Goal: Go to known website: Go to known website

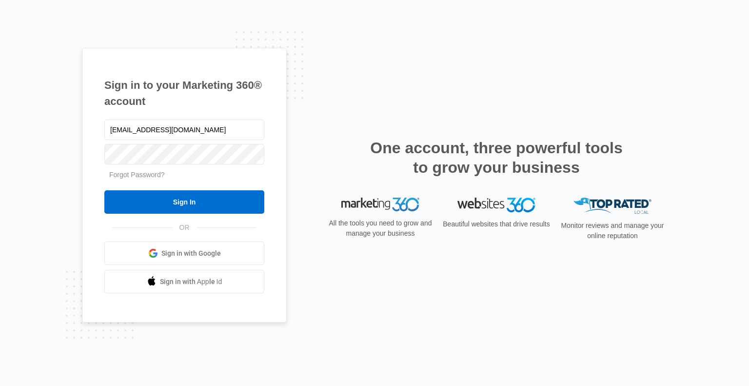
type input "clowry@lavenderqueen.ca"
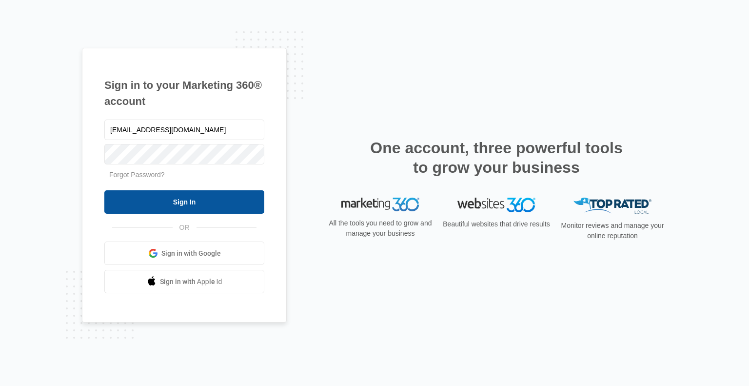
click at [225, 210] on input "Sign In" at bounding box center [184, 201] width 160 height 23
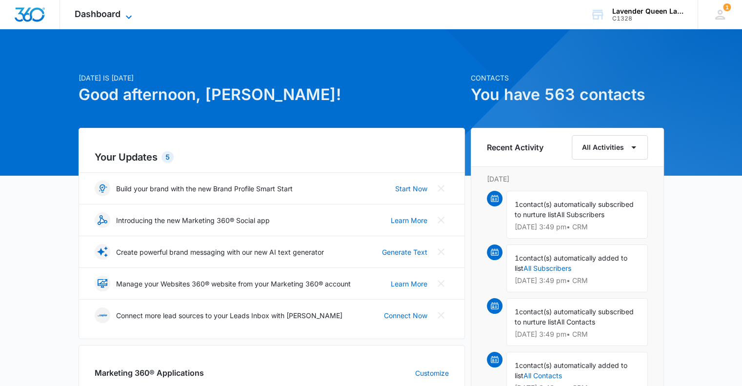
click at [127, 13] on icon at bounding box center [129, 17] width 12 height 12
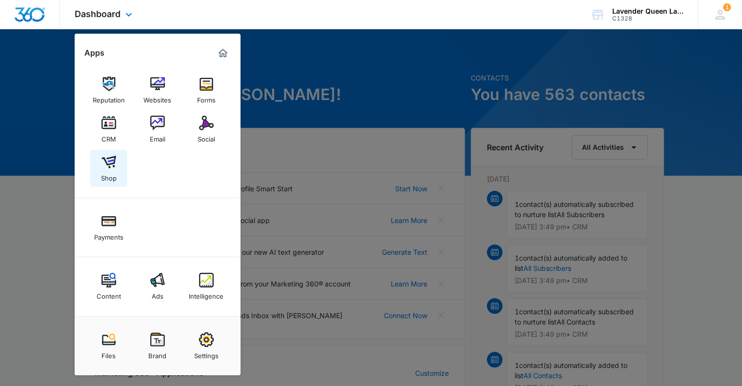
click at [111, 172] on div "Shop" at bounding box center [109, 175] width 16 height 13
